Goal: Book appointment/travel/reservation

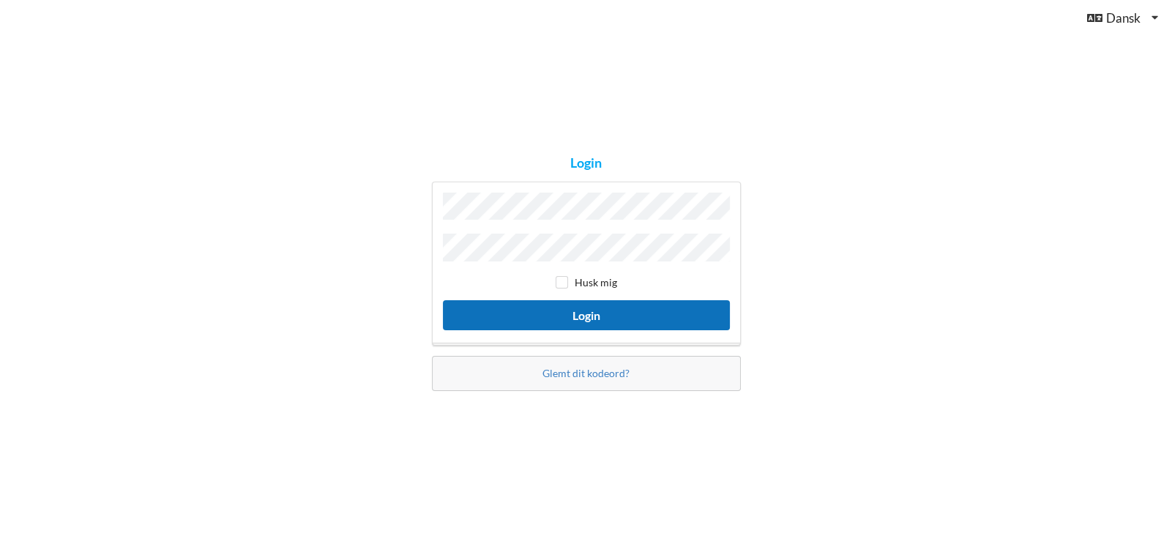
click at [603, 310] on button "Login" at bounding box center [586, 315] width 287 height 30
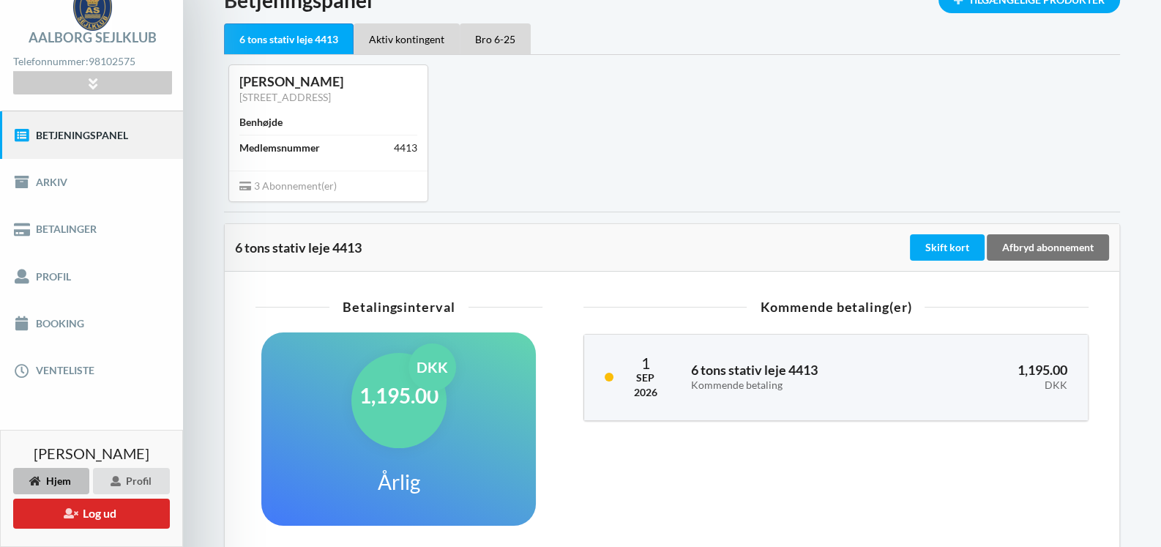
scroll to position [72, 0]
click at [72, 329] on link "Booking" at bounding box center [91, 323] width 183 height 47
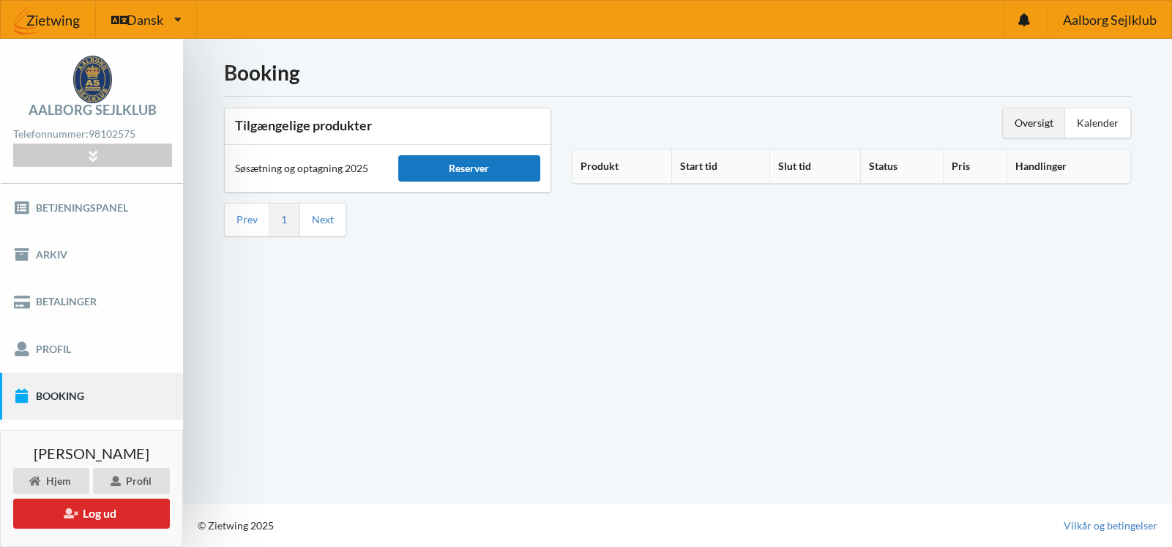
click at [463, 171] on div "Reserver" at bounding box center [469, 168] width 143 height 26
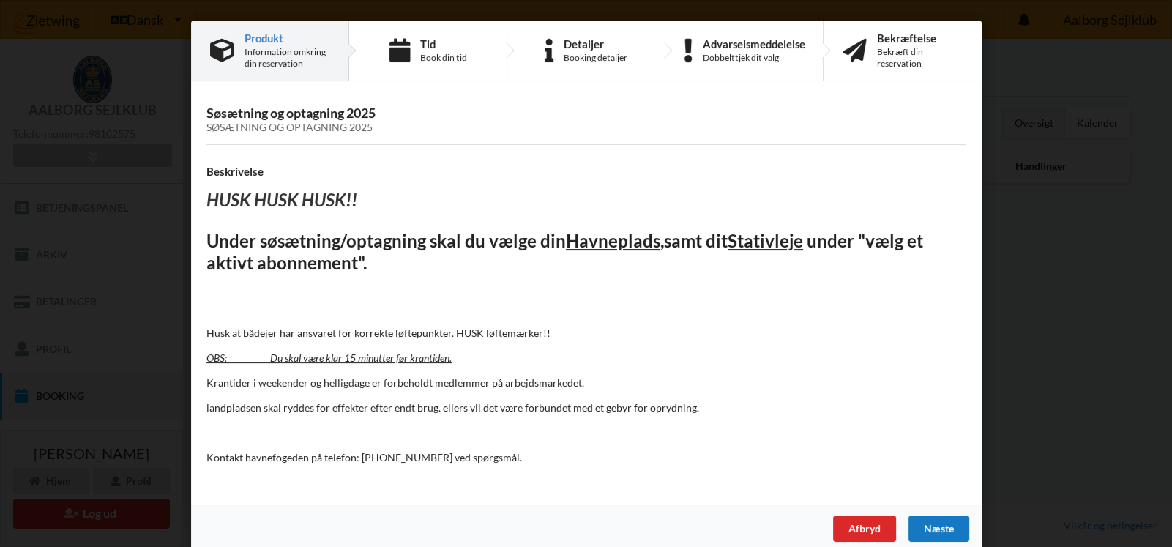
click at [945, 523] on div "Næste" at bounding box center [937, 528] width 61 height 26
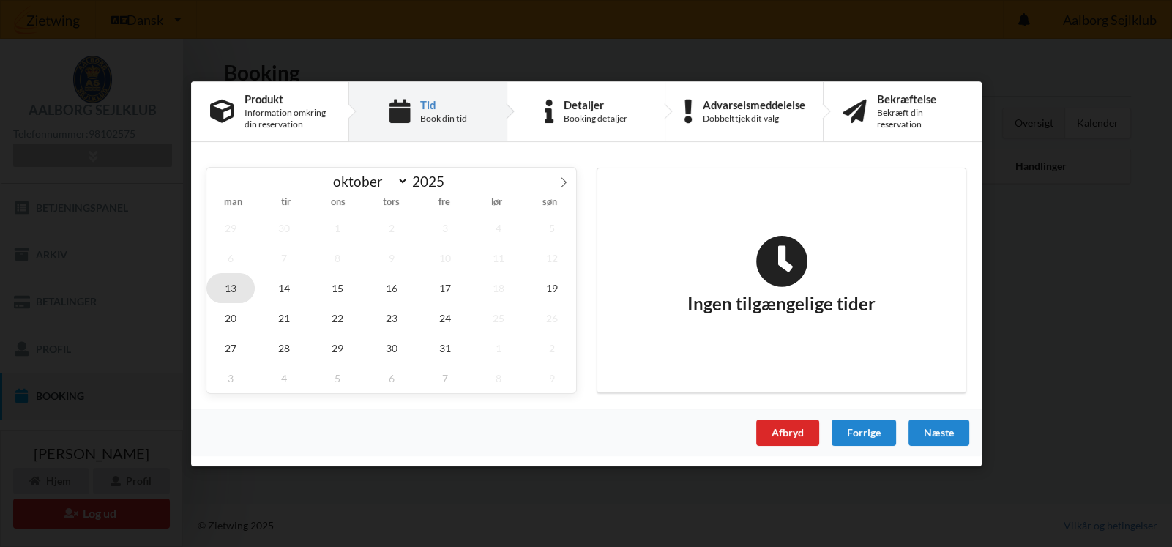
click at [225, 287] on span "13" at bounding box center [230, 287] width 48 height 30
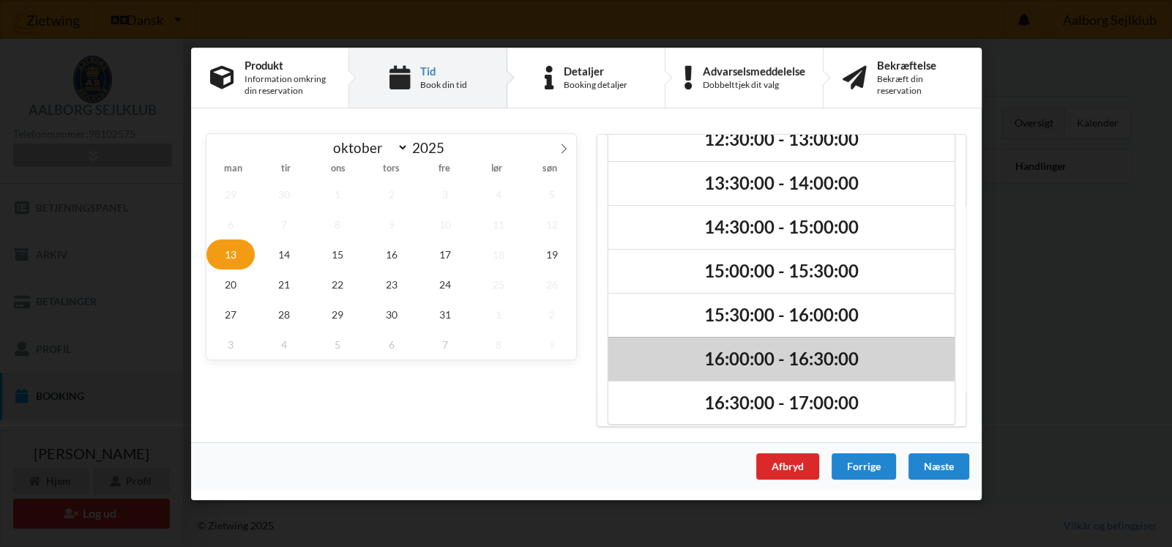
scroll to position [122, 0]
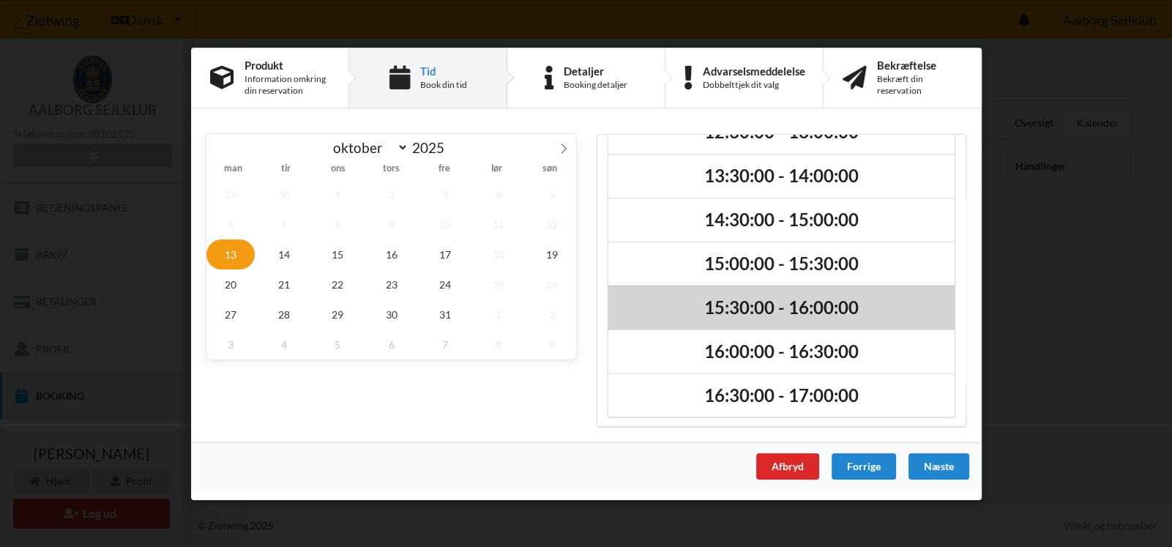
click at [771, 307] on h2 "15:30:00 - 16:00:00" at bounding box center [781, 307] width 326 height 23
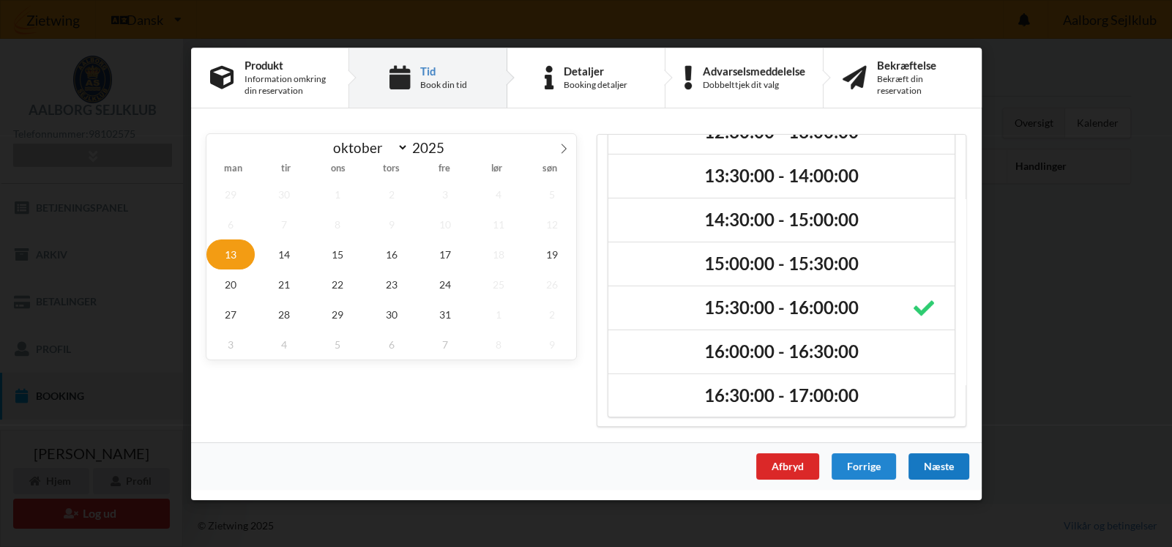
click at [944, 468] on div "Næste" at bounding box center [937, 465] width 61 height 26
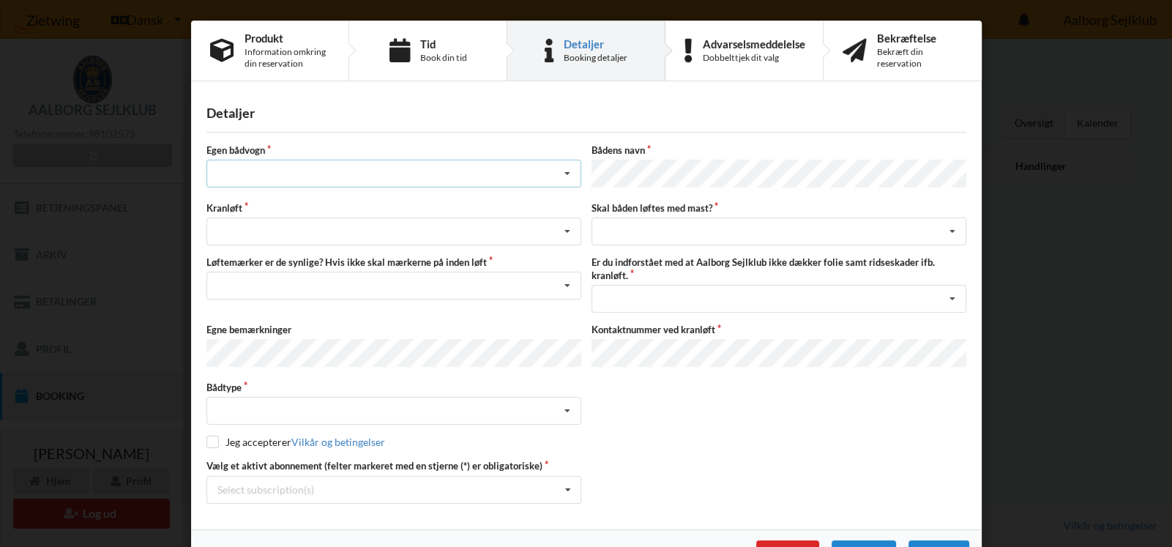
click at [278, 175] on div "Intet valg ja nej" at bounding box center [393, 174] width 375 height 28
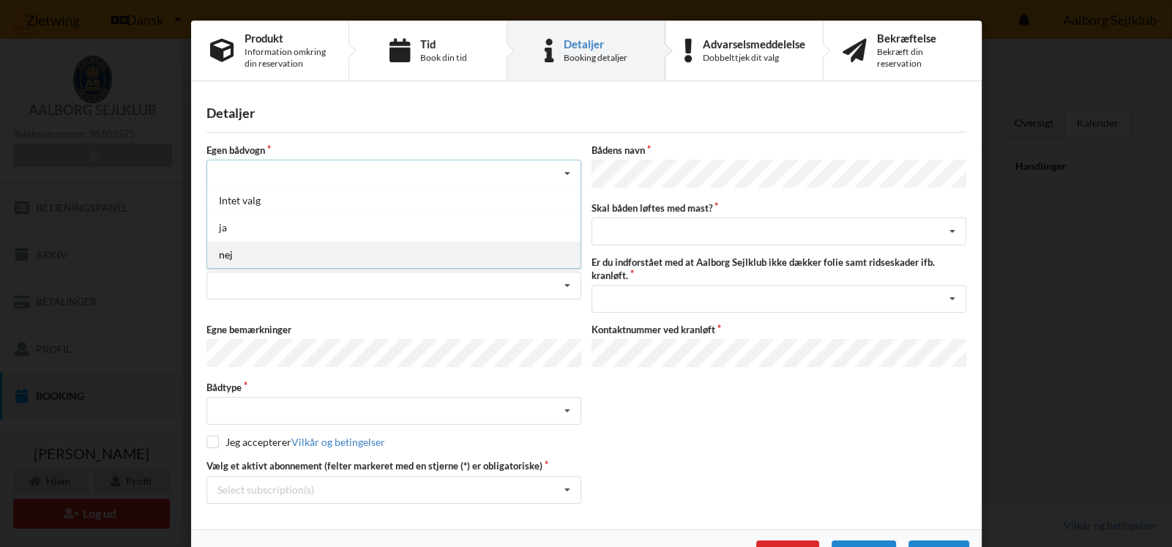
click at [251, 252] on div "nej" at bounding box center [393, 254] width 373 height 27
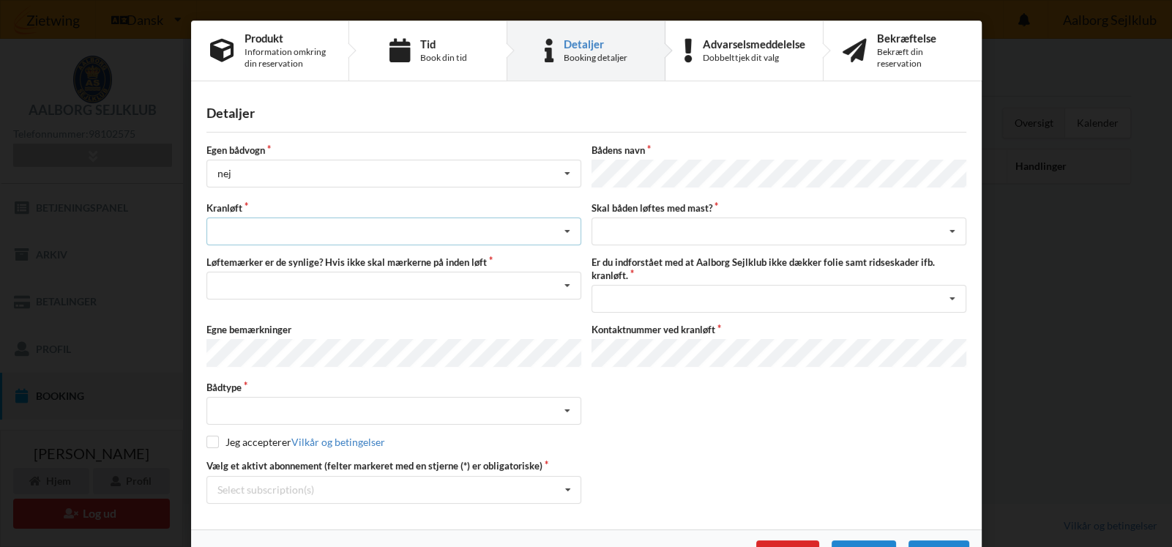
click at [247, 225] on div "Søsætning Optagning" at bounding box center [393, 231] width 375 height 28
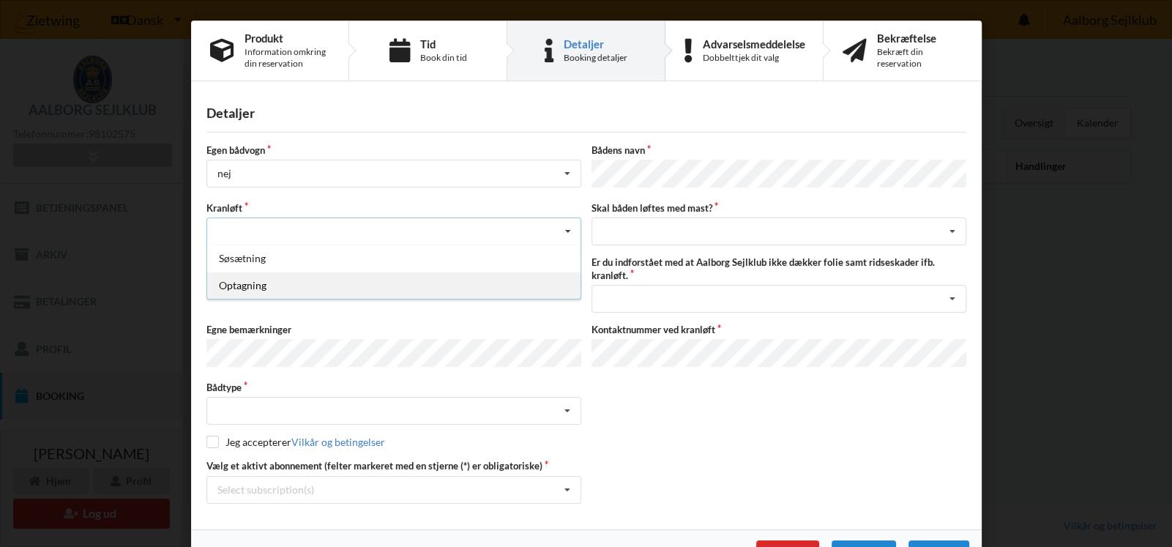
click at [252, 277] on div "Optagning" at bounding box center [393, 285] width 373 height 27
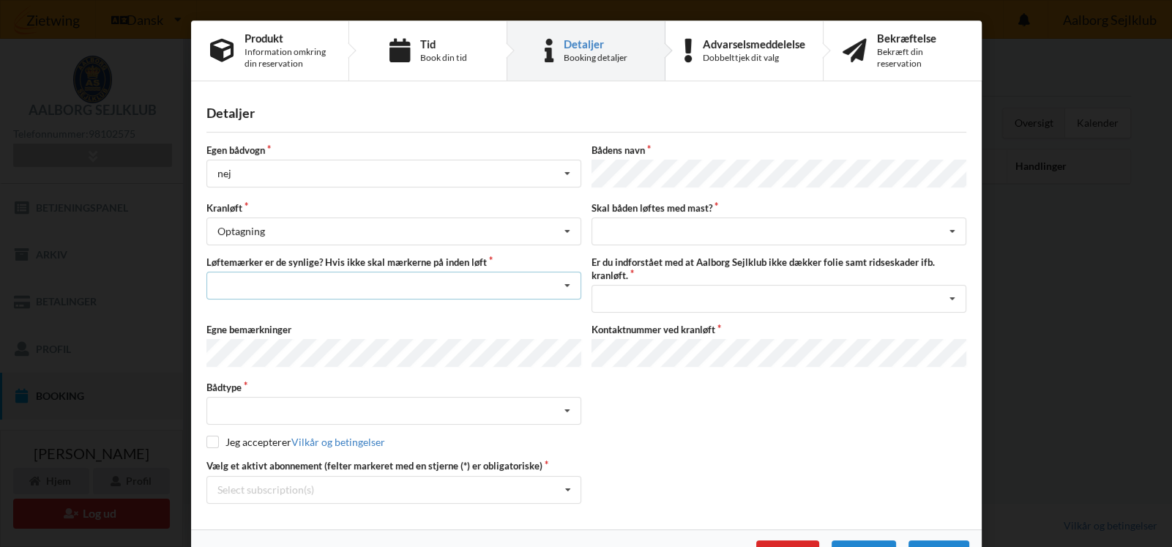
click at [249, 277] on div "Nej, jeg kontakter havnekontoret inden løft og får dem sat på Ja, mine mærker e…" at bounding box center [393, 286] width 375 height 28
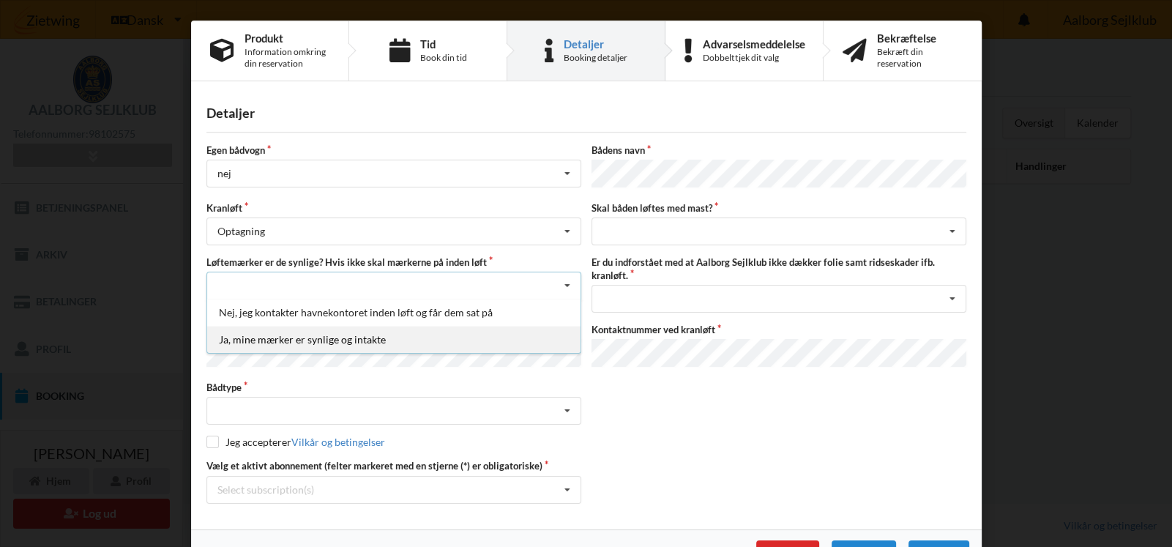
click at [285, 334] on div "Ja, mine mærker er synlige og intakte" at bounding box center [393, 339] width 373 height 27
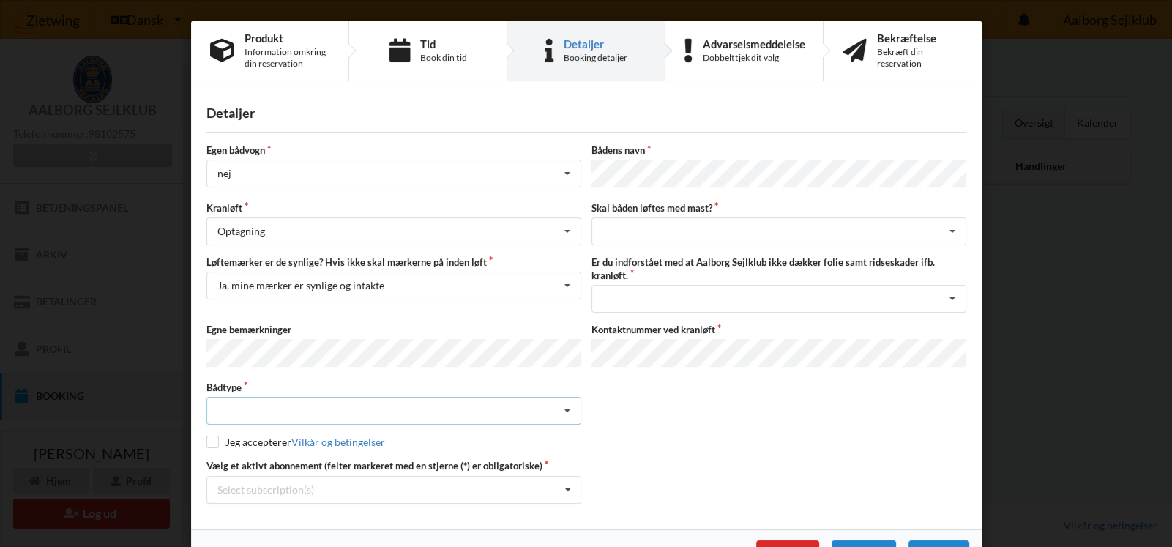
click at [289, 399] on div "Intet valgt Sejlbåd Motorbåd Motorsejler [PERSON_NAME]" at bounding box center [393, 411] width 375 height 28
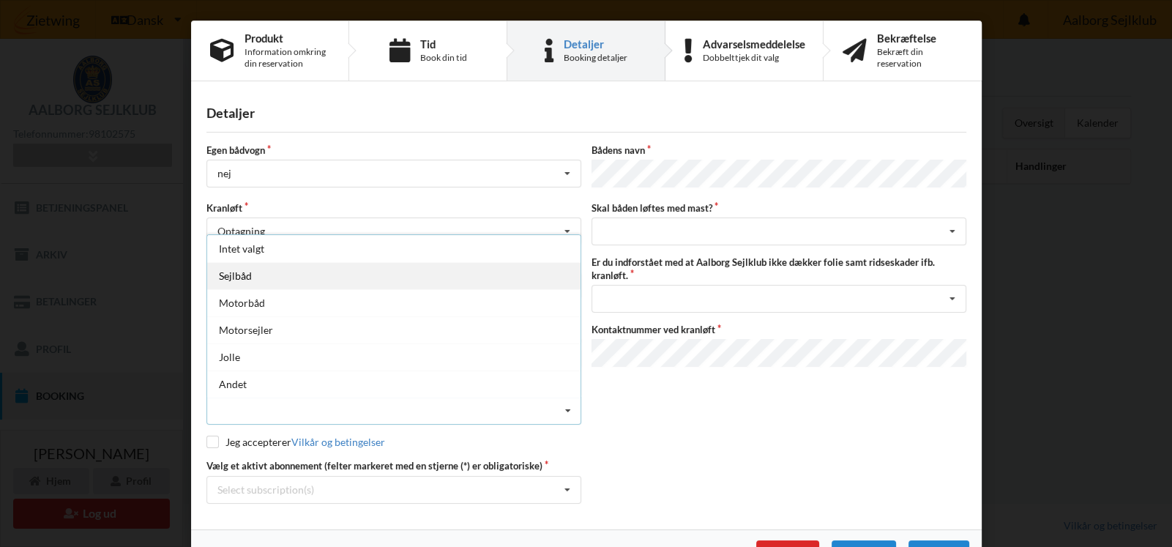
click at [242, 266] on div "Sejlbåd" at bounding box center [393, 275] width 373 height 27
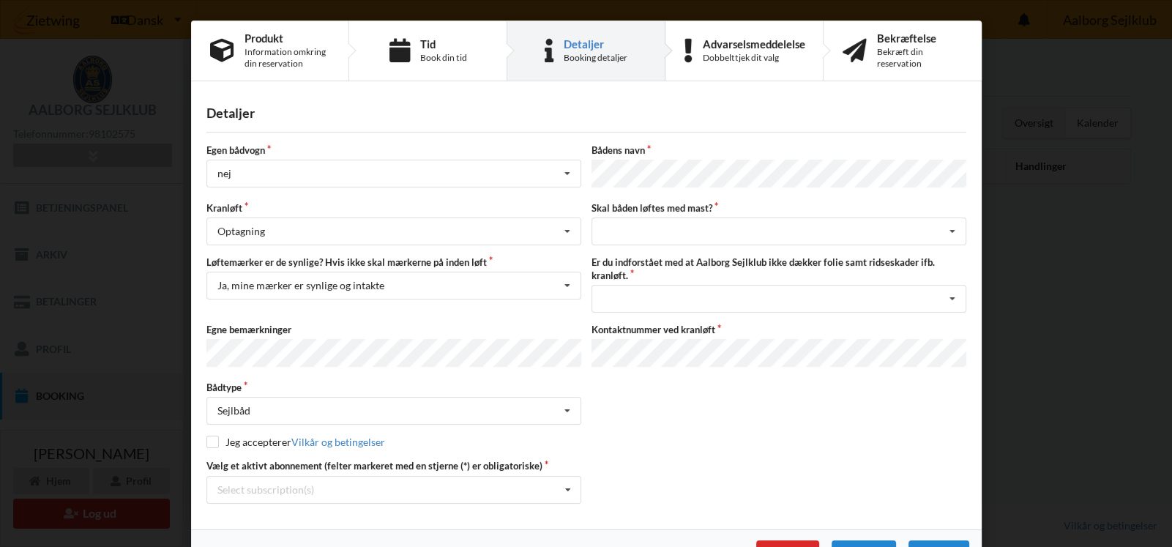
scroll to position [33, 0]
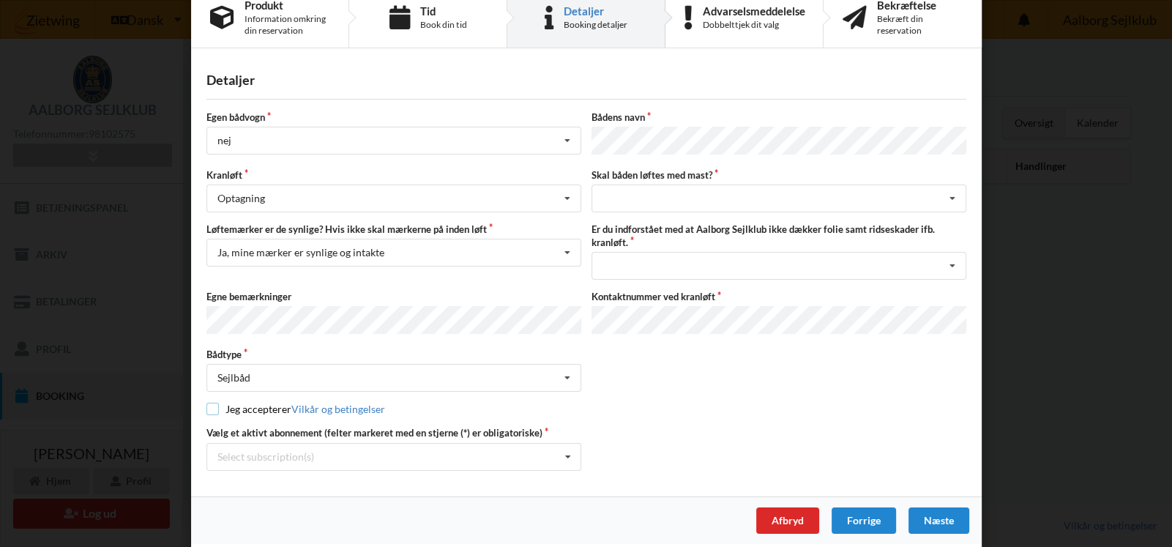
click at [210, 403] on input "checkbox" at bounding box center [212, 409] width 12 height 12
checkbox input "true"
click at [564, 457] on icon at bounding box center [567, 456] width 22 height 27
click at [258, 532] on div "* Bro 6-25" at bounding box center [393, 537] width 373 height 27
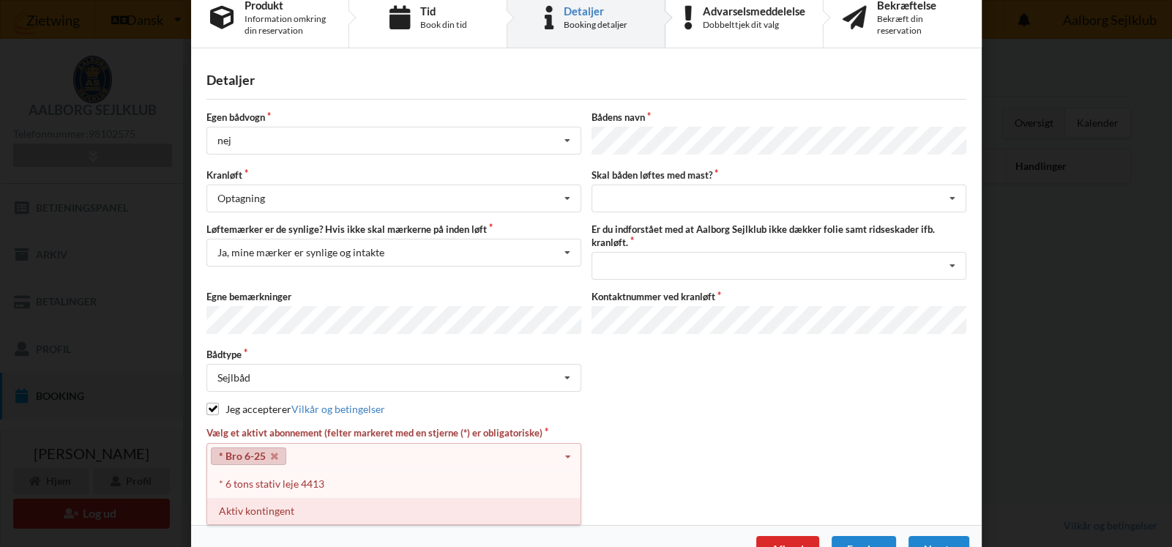
click at [274, 504] on div "Aktiv kontingent" at bounding box center [393, 510] width 373 height 27
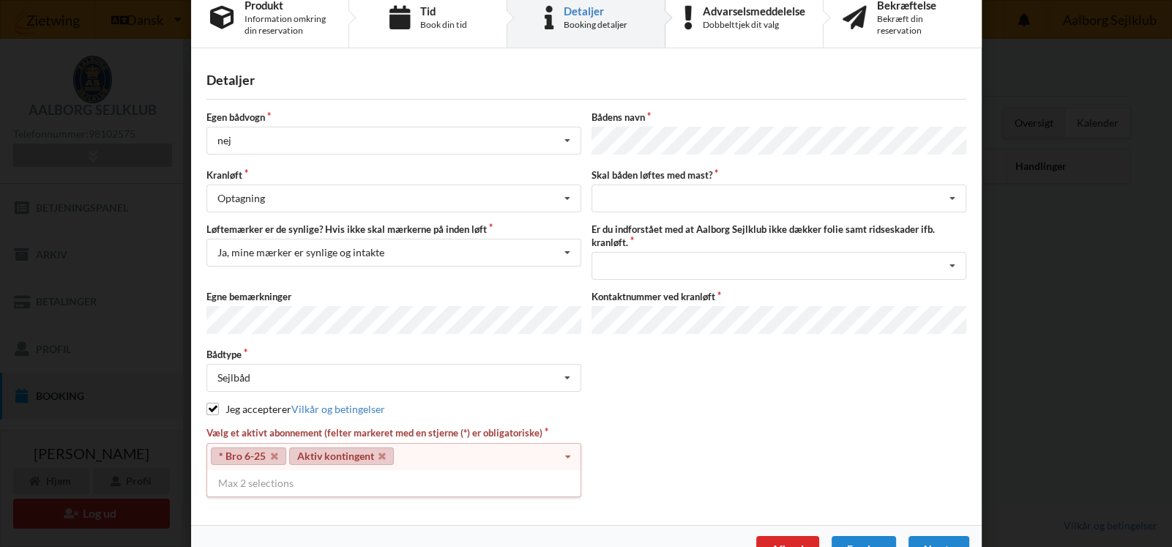
click at [272, 482] on div "Max 2 selections" at bounding box center [393, 483] width 375 height 26
click at [380, 452] on icon at bounding box center [381, 457] width 7 height 10
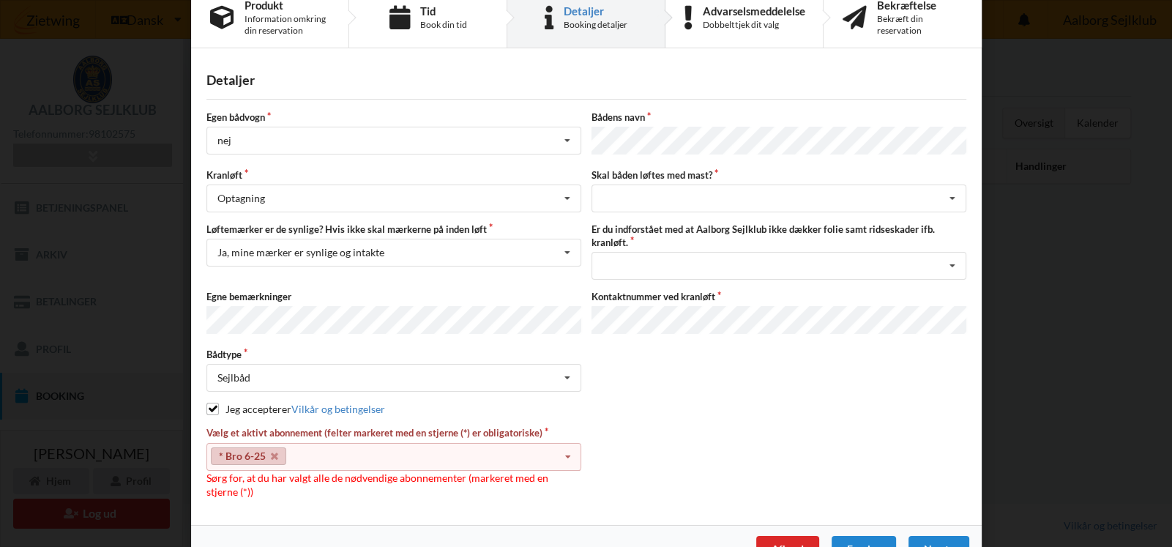
click at [559, 446] on icon at bounding box center [567, 456] width 22 height 27
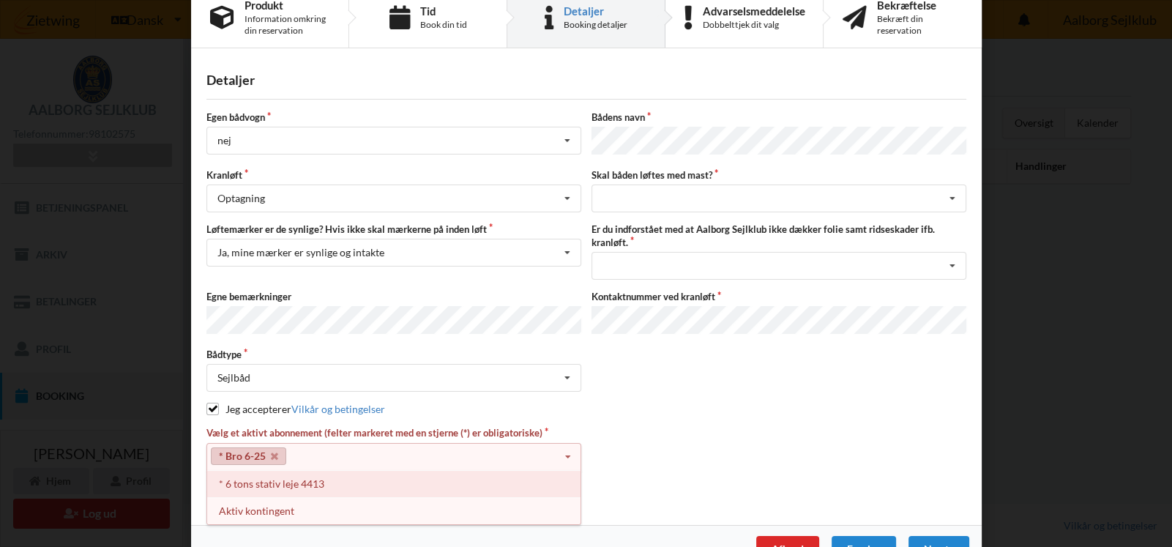
click at [303, 479] on div "* 6 tons stativ leje 4413" at bounding box center [393, 483] width 373 height 27
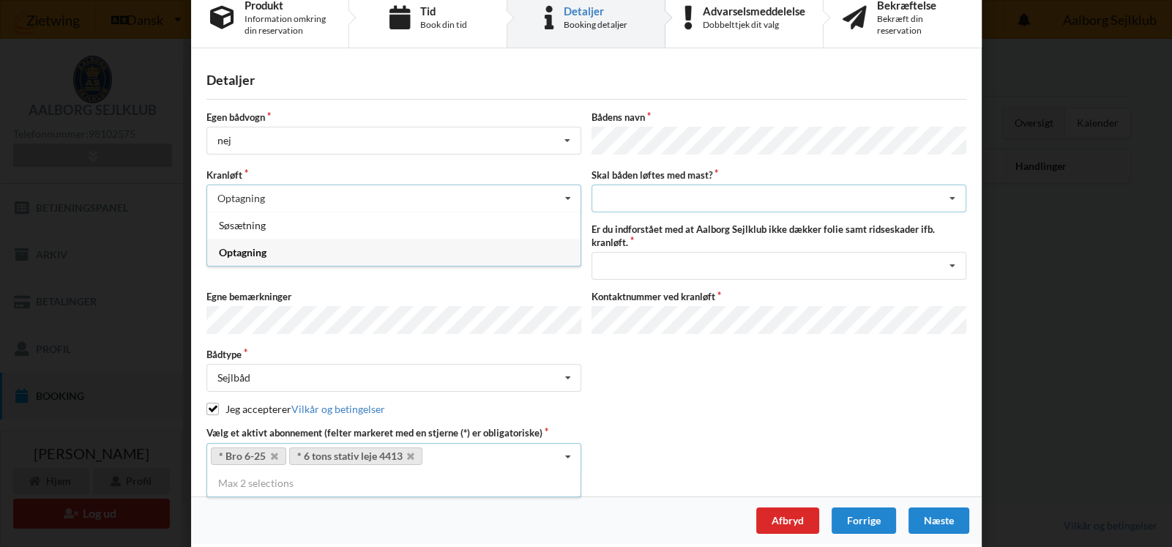
click at [691, 195] on div "intet valg ja nej" at bounding box center [778, 198] width 375 height 28
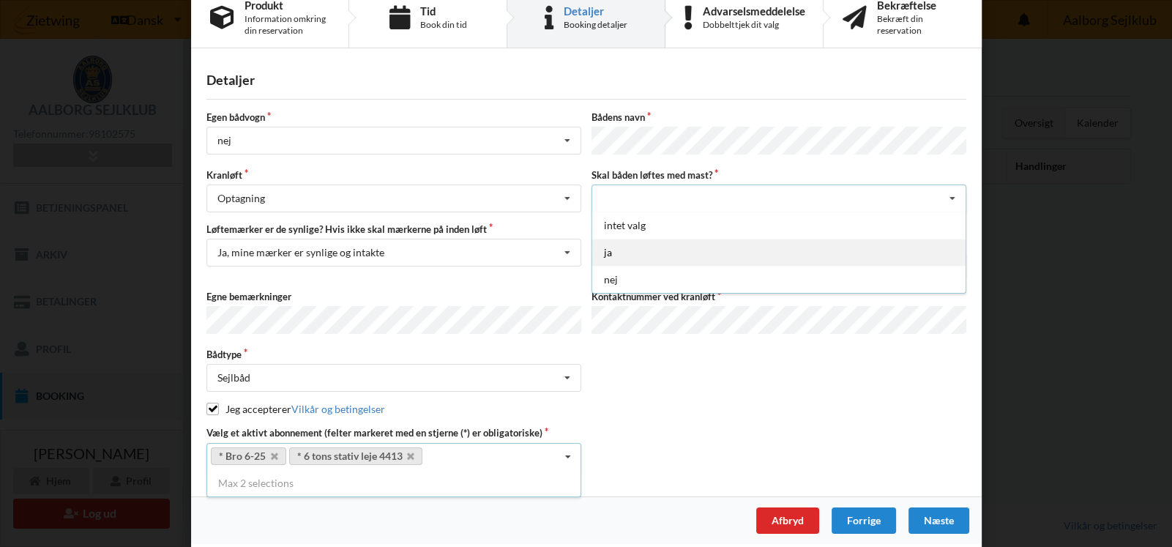
click at [648, 255] on div "ja" at bounding box center [778, 252] width 373 height 27
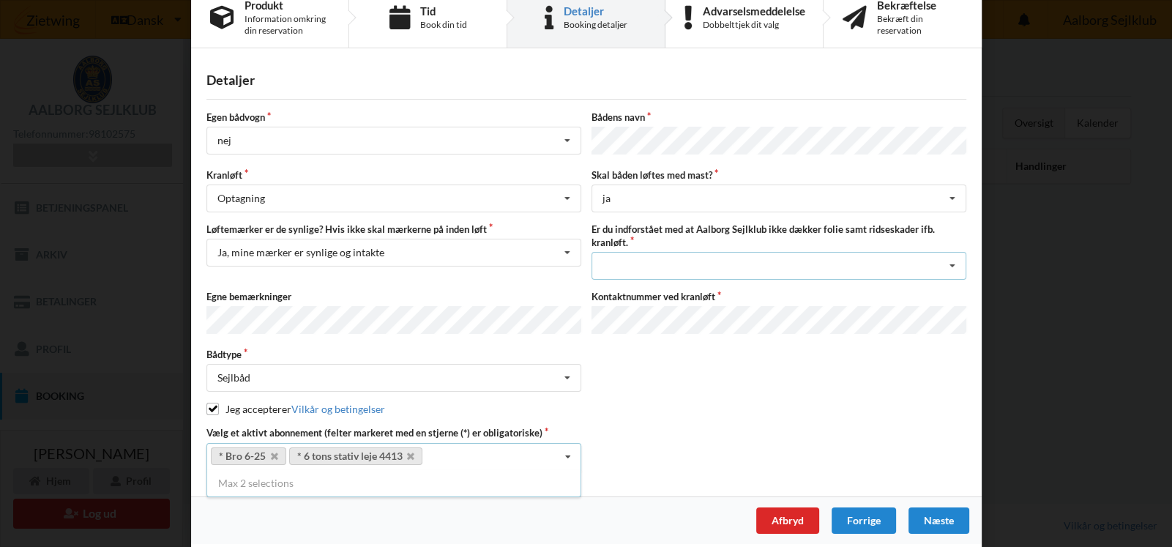
click at [673, 259] on div "Jeg har tæpper med og tager selv ansvaret for eventuelle folie samt ridseskader…" at bounding box center [778, 266] width 375 height 28
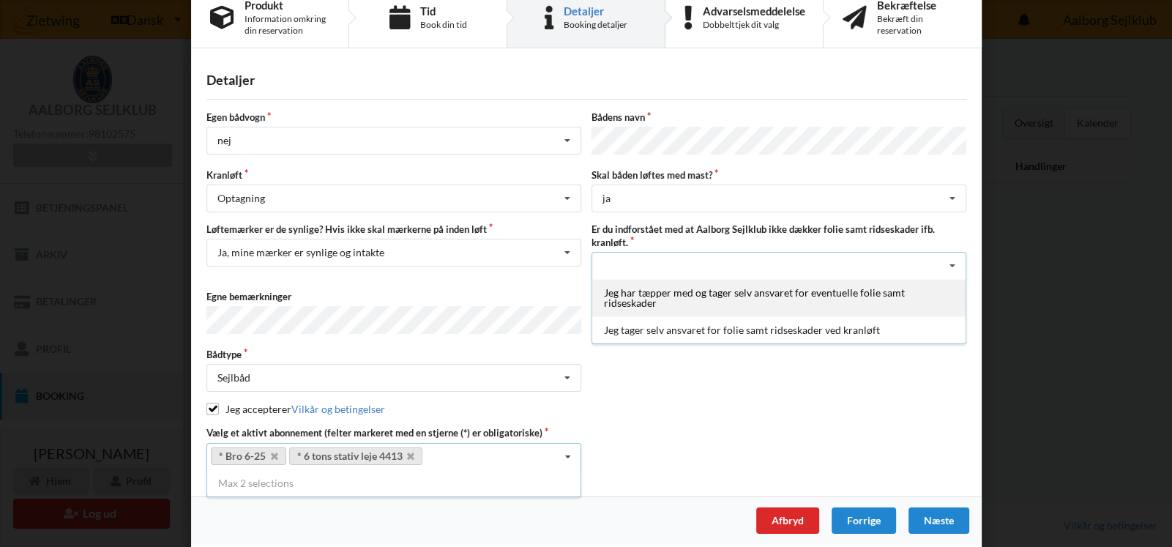
click at [672, 293] on div "Jeg har tæpper med og tager selv ansvaret for eventuelle folie samt ridseskader" at bounding box center [778, 297] width 373 height 37
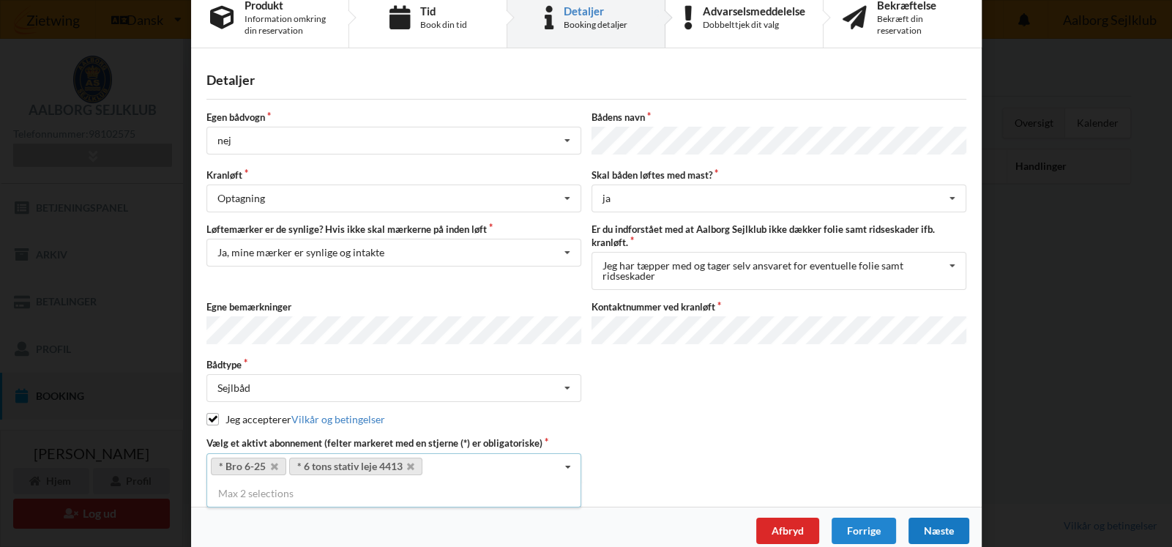
click at [933, 524] on div "Næste" at bounding box center [937, 530] width 61 height 26
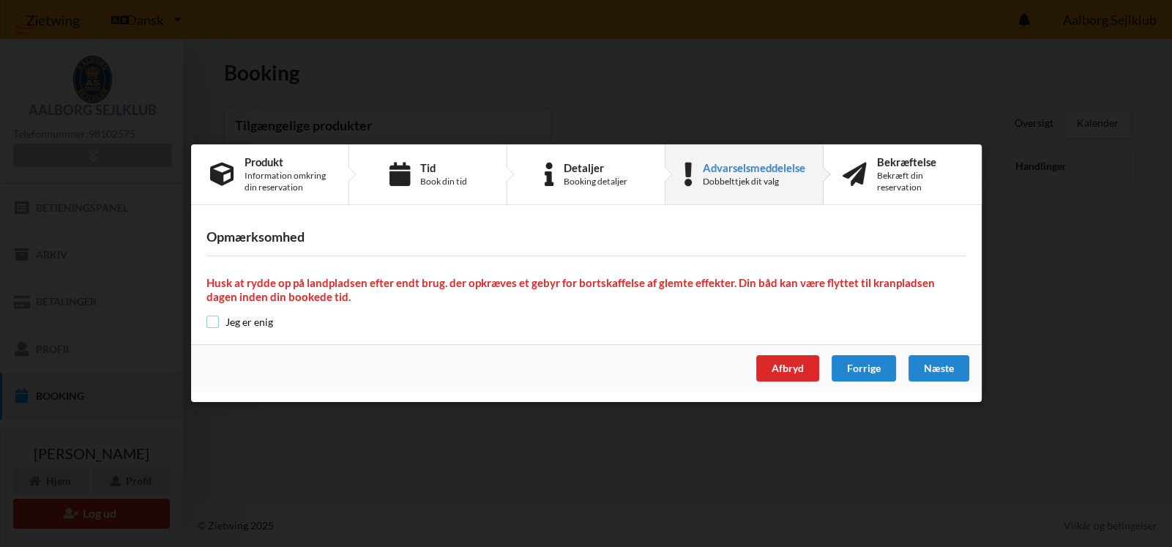
click at [210, 323] on input "checkbox" at bounding box center [212, 321] width 12 height 12
checkbox input "true"
click at [943, 369] on div "Næste" at bounding box center [937, 369] width 61 height 26
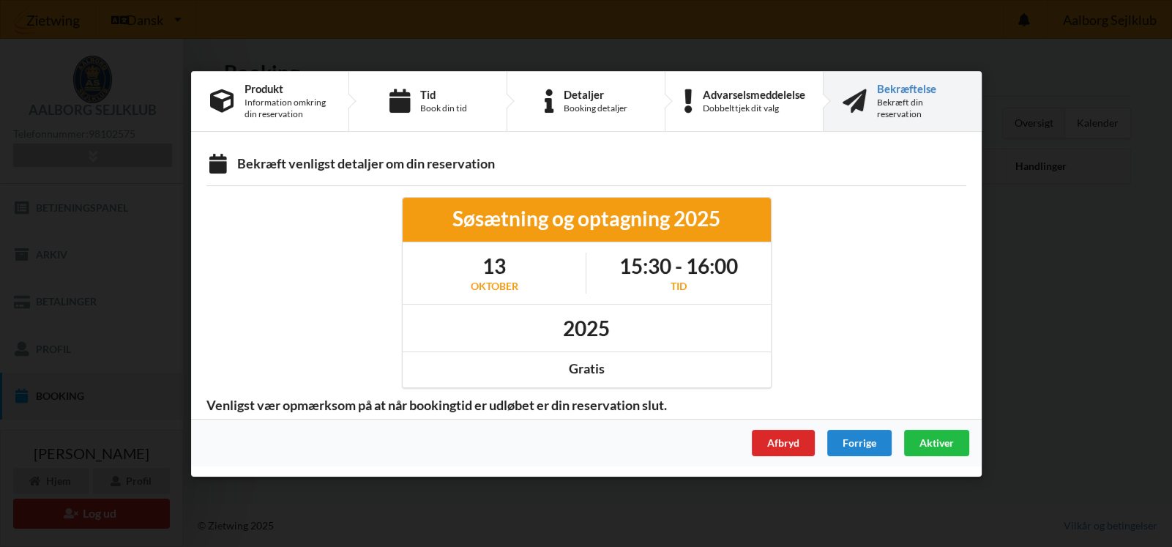
click at [879, 312] on div at bounding box center [878, 293] width 195 height 212
click at [918, 440] on div "Aktiver" at bounding box center [935, 442] width 65 height 26
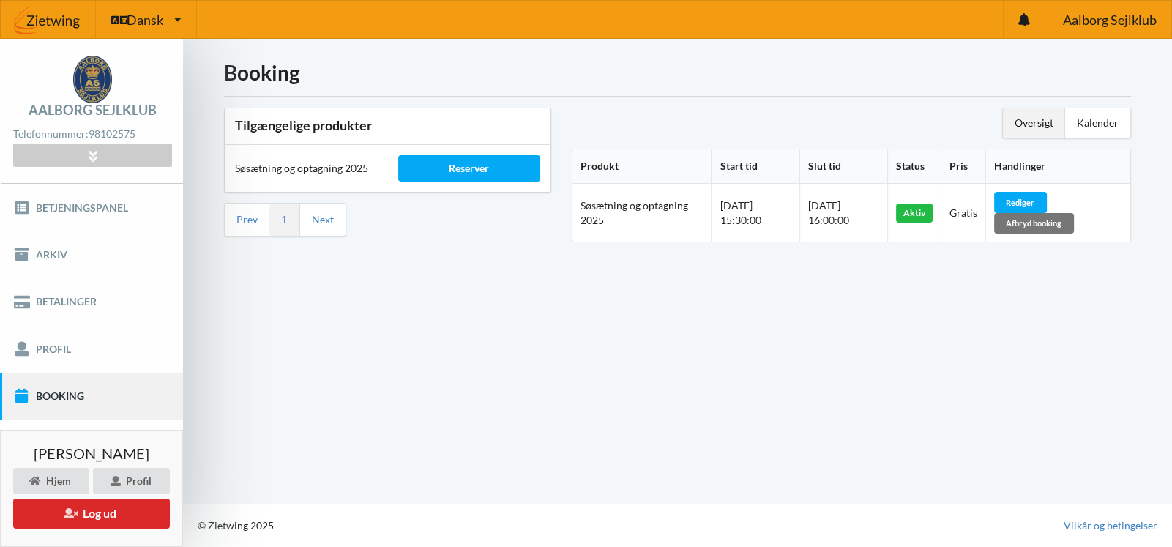
drag, startPoint x: 757, startPoint y: 218, endPoint x: 708, endPoint y: 204, distance: 51.0
click at [719, 204] on div "Start time: [DATE] 15:30:00" at bounding box center [754, 212] width 71 height 29
copy span "[DATE] 15:30:00"
